Goal: Transaction & Acquisition: Book appointment/travel/reservation

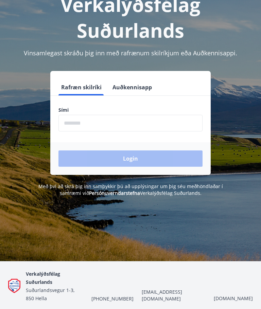
scroll to position [81, 0]
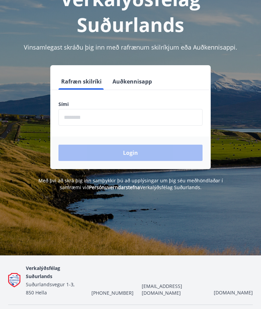
click at [103, 117] on input "phone" at bounding box center [130, 117] width 144 height 17
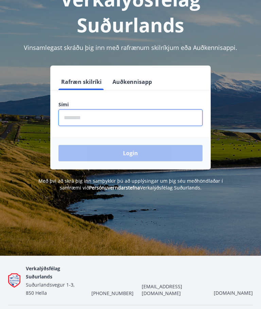
type input "*"
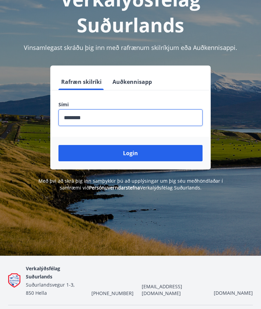
type input "********"
click at [138, 154] on button "Login" at bounding box center [130, 153] width 144 height 16
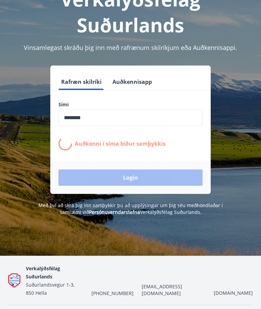
scroll to position [81, 0]
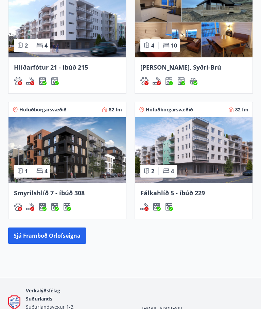
scroll to position [493, 0]
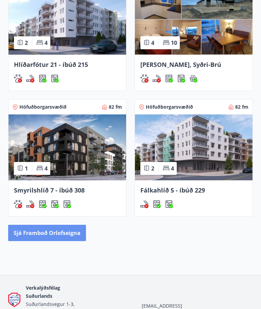
click at [48, 234] on button "Sjá framboð orlofseigna" at bounding box center [47, 233] width 78 height 16
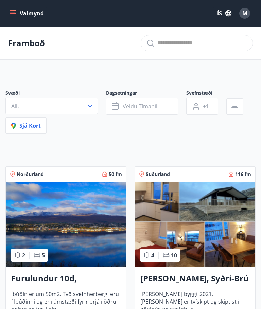
scroll to position [0, 0]
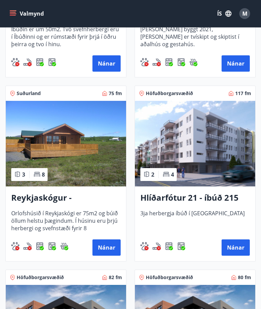
click at [105, 248] on button "Nánar" at bounding box center [107, 248] width 28 height 16
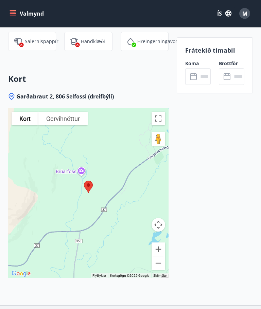
scroll to position [994, 0]
click at [199, 75] on input "text" at bounding box center [204, 76] width 13 height 17
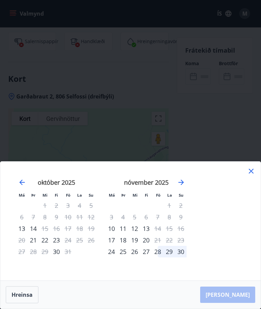
click at [189, 181] on div "[DATE] 1 2 3 4 5 6 7 8 9 10 11 12 13 14 15 16 17 18 19 20 21 22 23 24 25 26 27 …" at bounding box center [146, 226] width 90 height 112
click at [184, 181] on icon "Move forward to switch to the next month." at bounding box center [181, 183] width 8 height 8
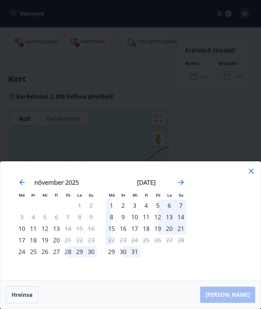
click at [67, 253] on div "28" at bounding box center [68, 252] width 12 height 12
click at [81, 254] on div "29" at bounding box center [80, 252] width 12 height 12
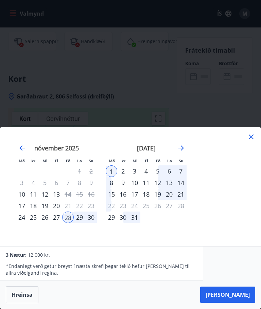
click at [80, 220] on div "29" at bounding box center [80, 218] width 12 height 12
click at [92, 220] on div "30" at bounding box center [91, 218] width 12 height 12
click at [240, 298] on button "[PERSON_NAME]" at bounding box center [227, 295] width 55 height 16
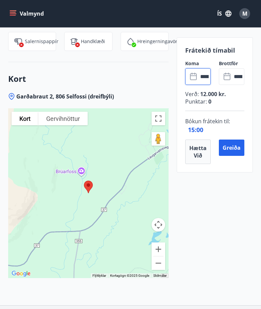
type input "******"
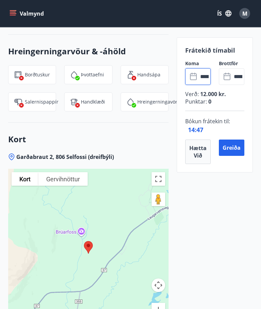
scroll to position [933, 0]
click at [234, 77] on input "******" at bounding box center [238, 76] width 13 height 17
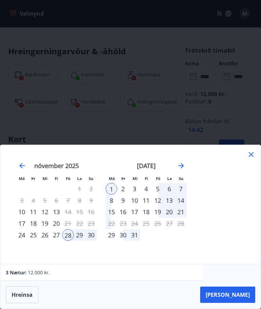
click at [91, 241] on div "30" at bounding box center [91, 236] width 12 height 12
click at [80, 241] on div "29" at bounding box center [80, 236] width 12 height 12
click at [92, 241] on div "30" at bounding box center [91, 236] width 12 height 12
click at [74, 241] on div "29" at bounding box center [80, 236] width 12 height 12
click at [257, 309] on div "[PERSON_NAME]" at bounding box center [130, 295] width 261 height 28
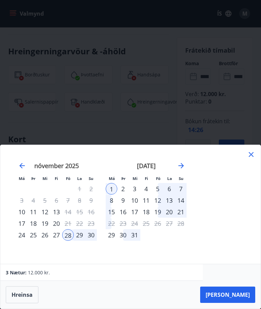
click at [238, 303] on button "[PERSON_NAME]" at bounding box center [227, 295] width 55 height 16
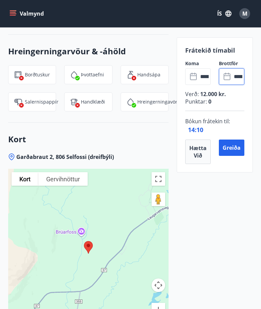
click at [234, 148] on button "Greiða" at bounding box center [232, 148] width 26 height 16
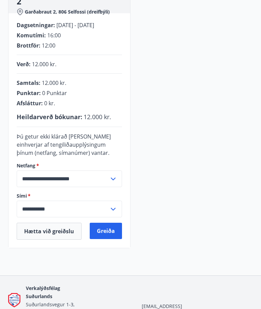
scroll to position [117, 0]
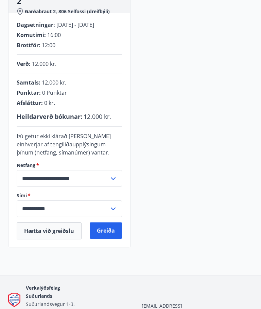
click at [107, 236] on button "Greiða" at bounding box center [106, 231] width 32 height 16
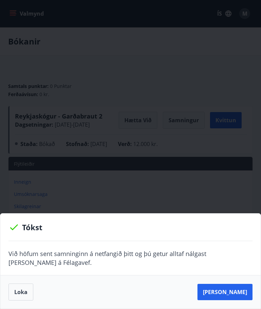
click at [19, 291] on button "Loka" at bounding box center [21, 292] width 25 height 17
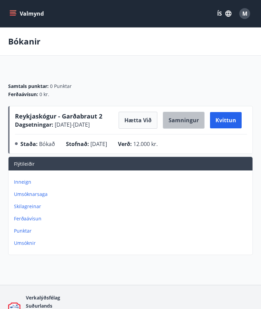
click at [185, 119] on button "Samningur" at bounding box center [184, 120] width 42 height 17
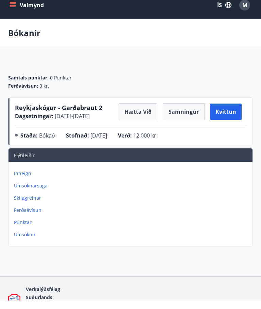
scroll to position [10, 0]
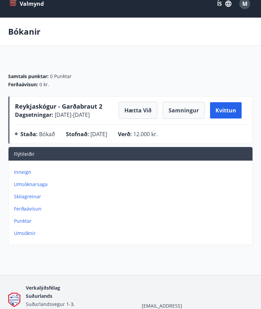
click at [180, 108] on button "Samningur" at bounding box center [184, 110] width 42 height 17
